Goal: Find specific page/section: Find specific page/section

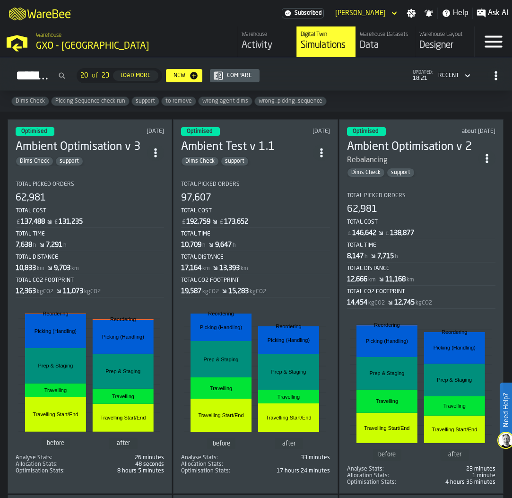
click at [387, 46] on div "Data" at bounding box center [385, 45] width 51 height 13
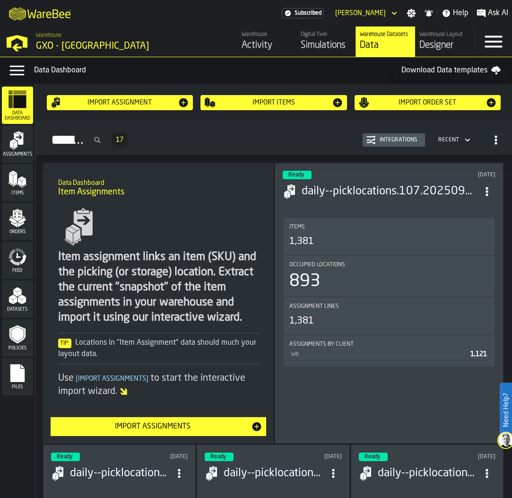
click at [18, 226] on polygon "menu Orders" at bounding box center [20, 225] width 6 height 6
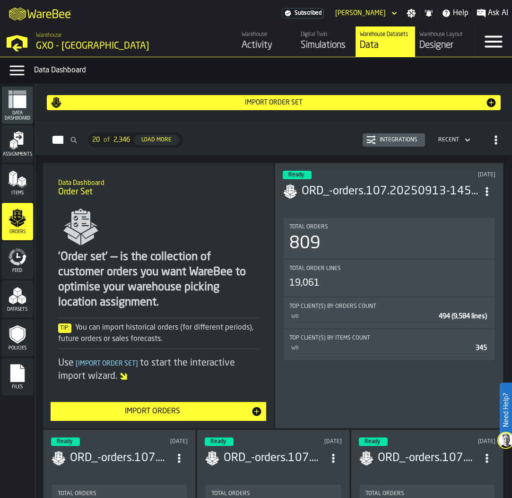
click at [380, 142] on div "Integrations" at bounding box center [398, 140] width 45 height 7
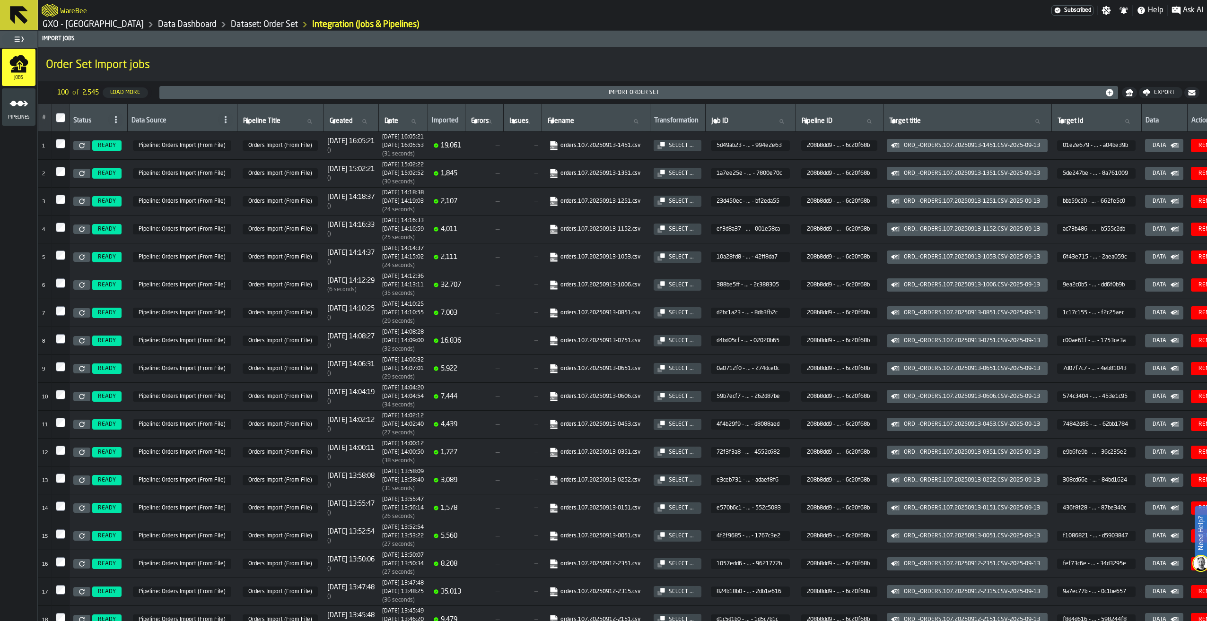
drag, startPoint x: 337, startPoint y: 36, endPoint x: 327, endPoint y: 38, distance: 10.6
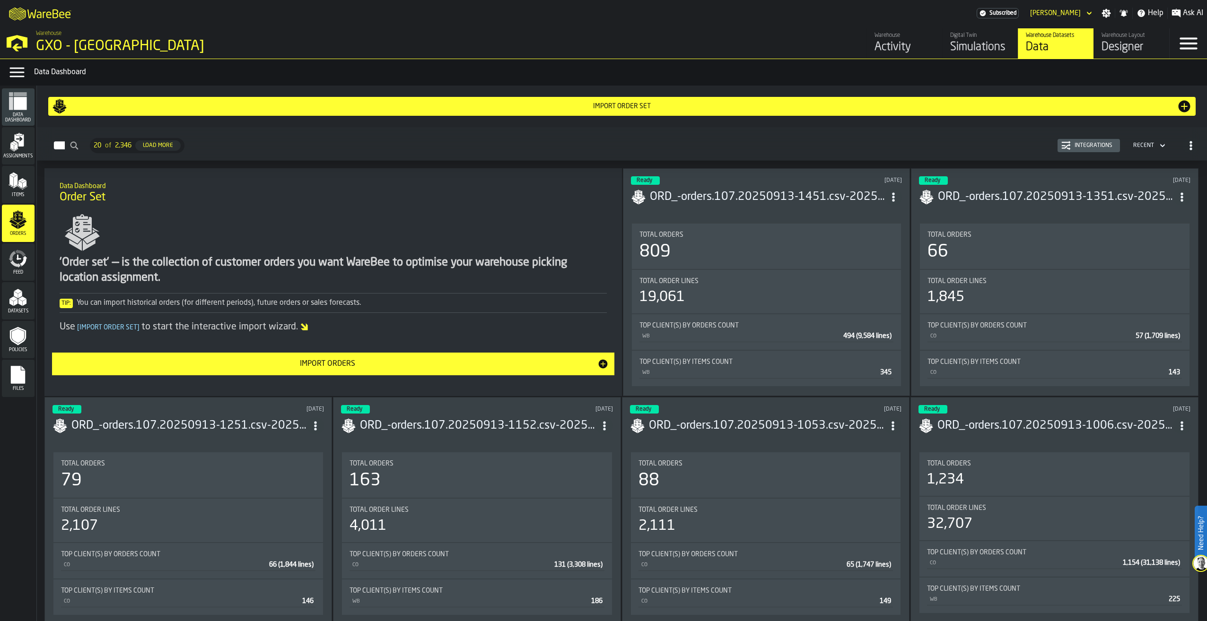
click at [18, 274] on span "Feed" at bounding box center [18, 272] width 33 height 5
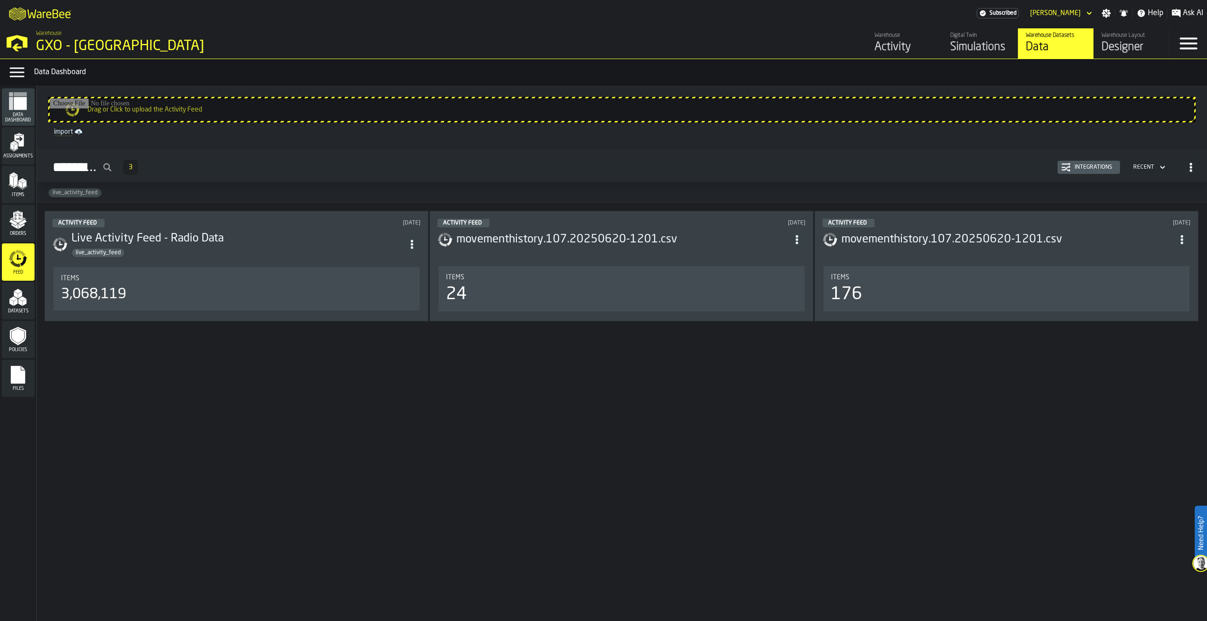
click at [512, 173] on button "Integrations" at bounding box center [1088, 167] width 62 height 13
